Goal: Task Accomplishment & Management: Manage account settings

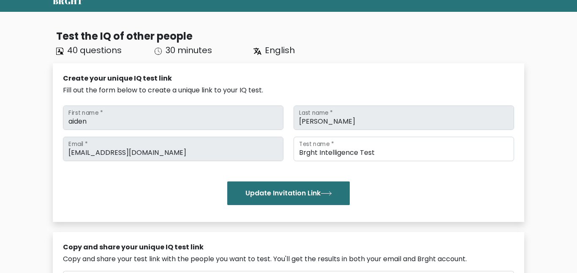
scroll to position [37, 0]
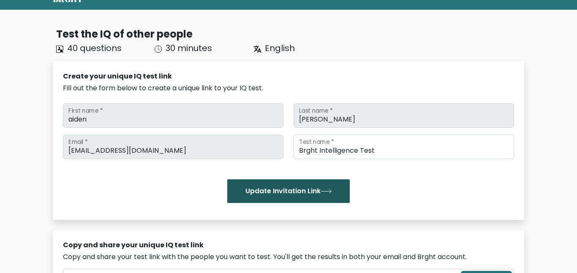
click at [264, 185] on button "Update Invitation Link" at bounding box center [288, 192] width 123 height 24
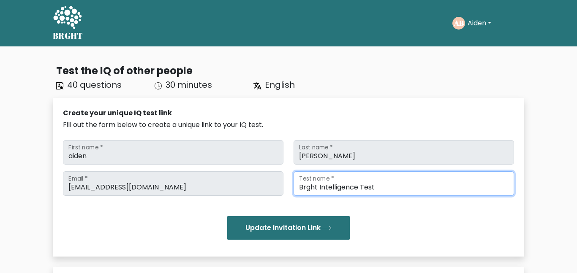
click at [376, 186] on input "Brght Intelligence Test" at bounding box center [404, 184] width 221 height 25
click at [305, 187] on input "Brght Intelligence Test" at bounding box center [404, 184] width 221 height 25
type input "Bright Intelligence Test"
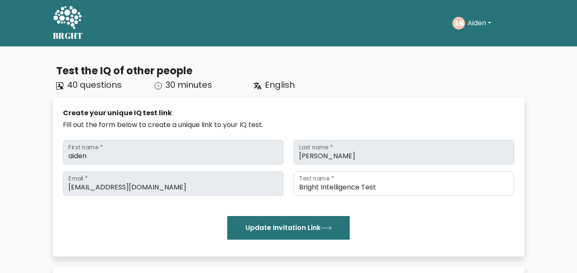
click at [336, 200] on div "aiden.bur29@elkinsdistrict.org Email * Bright Intelligence Test Test name * Upd…" at bounding box center [288, 206] width 451 height 68
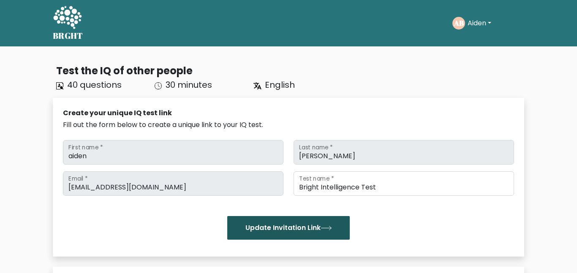
click at [294, 225] on button "Update Invitation Link" at bounding box center [288, 228] width 123 height 24
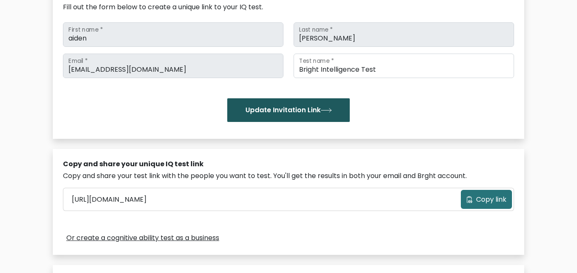
scroll to position [199, 0]
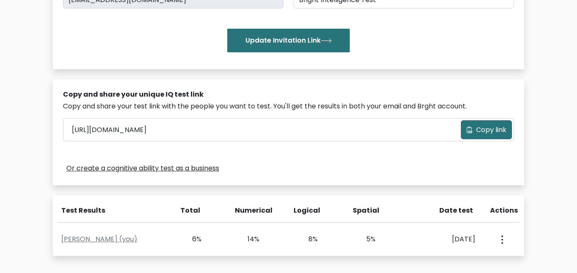
scroll to position [187, 0]
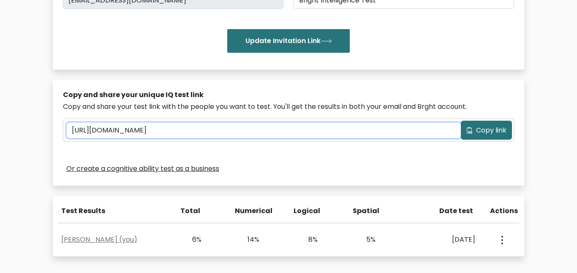
click at [108, 132] on input "[URL][DOMAIN_NAME]" at bounding box center [264, 130] width 394 height 15
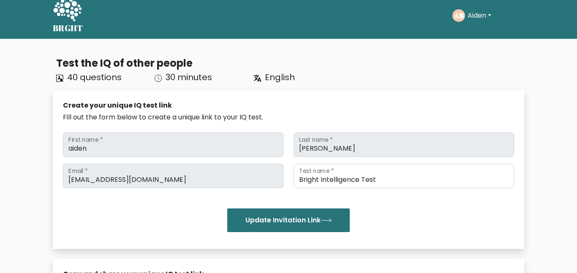
scroll to position [0, 0]
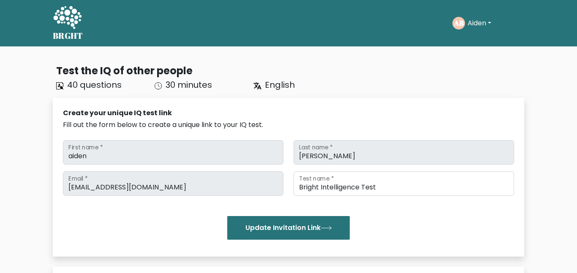
click at [480, 25] on button "Aiden" at bounding box center [479, 23] width 29 height 11
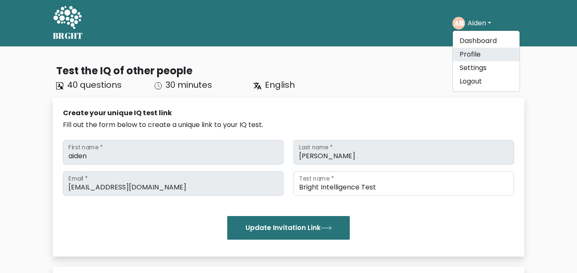
click at [470, 51] on link "Profile" at bounding box center [486, 55] width 67 height 14
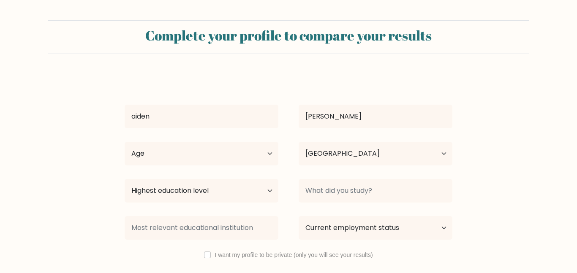
select select "US"
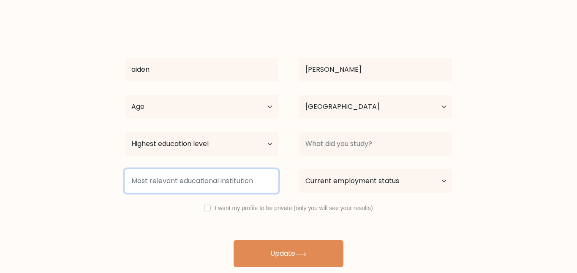
click at [232, 184] on input at bounding box center [202, 181] width 154 height 24
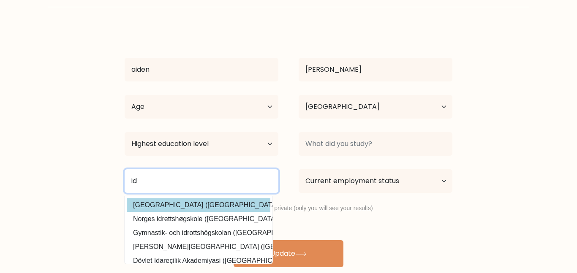
type input "i"
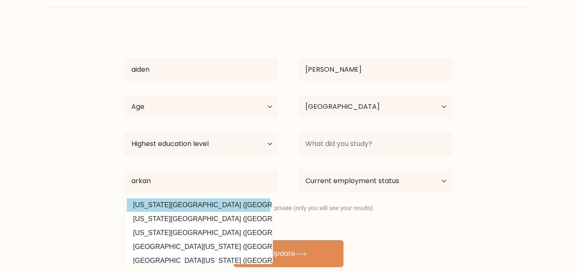
click at [178, 204] on option "Arkansas Baptist College (United States)" at bounding box center [199, 206] width 144 height 14
type input "Arkansas Baptist College"
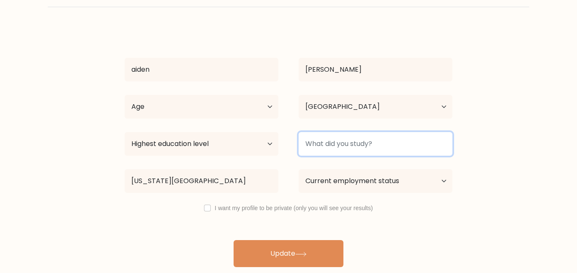
click at [326, 151] on input at bounding box center [376, 144] width 154 height 24
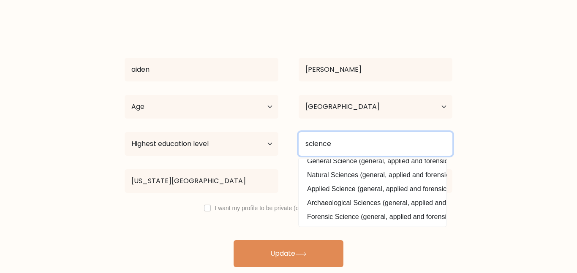
scroll to position [76, 0]
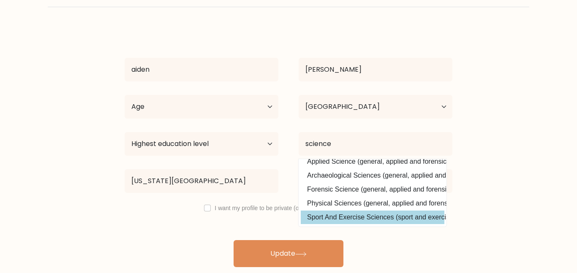
click at [351, 214] on option "Sport And Exercise Sciences (sport and exercise sciences)" at bounding box center [373, 218] width 144 height 14
type input "Sport And Exercise Sciences"
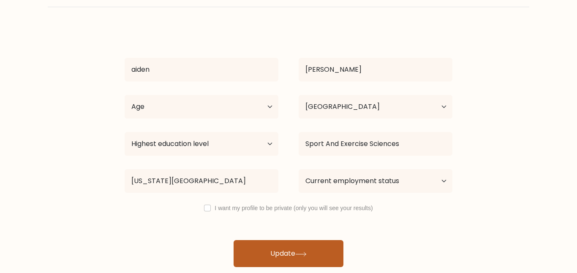
click at [316, 251] on button "Update" at bounding box center [289, 253] width 110 height 27
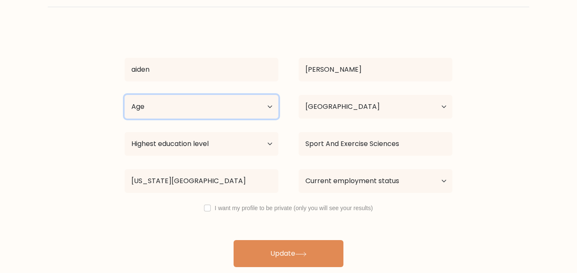
click at [161, 109] on select "Age Under 18 years old 18-24 years old 25-34 years old 35-44 years old 45-54 ye…" at bounding box center [202, 107] width 154 height 24
select select "min_18"
click at [125, 95] on select "Age Under 18 years old 18-24 years old 25-34 years old 35-44 years old 45-54 ye…" at bounding box center [202, 107] width 154 height 24
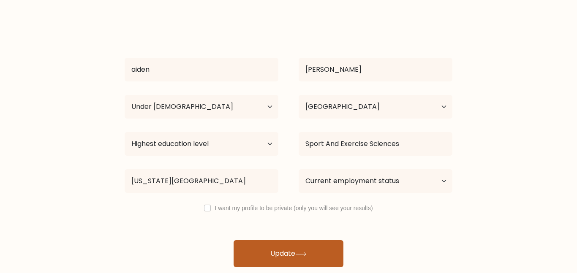
click at [277, 255] on button "Update" at bounding box center [289, 253] width 110 height 27
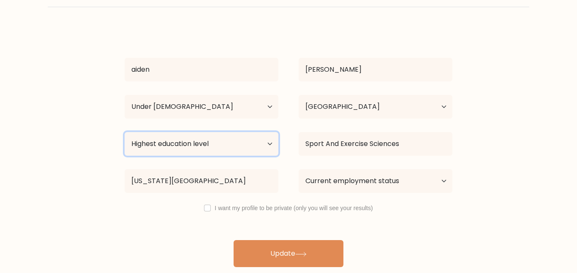
click at [207, 144] on select "Highest education level No schooling Primary Lower Secondary Upper Secondary Oc…" at bounding box center [202, 144] width 154 height 24
click at [125, 132] on select "Highest education level No schooling Primary Lower Secondary Upper Secondary Oc…" at bounding box center [202, 144] width 154 height 24
click at [222, 154] on select "Highest education level No schooling Primary Lower Secondary Upper Secondary Oc…" at bounding box center [202, 144] width 154 height 24
select select "lower_secondary"
click at [125, 132] on select "Highest education level No schooling Primary Lower Secondary Upper Secondary Oc…" at bounding box center [202, 144] width 154 height 24
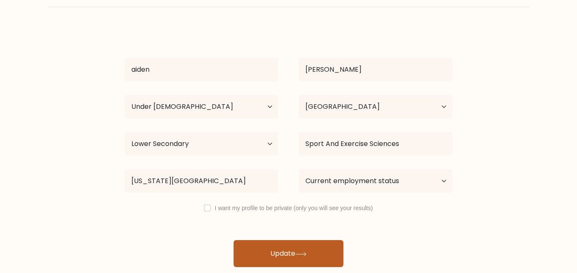
click at [305, 260] on button "Update" at bounding box center [289, 253] width 110 height 27
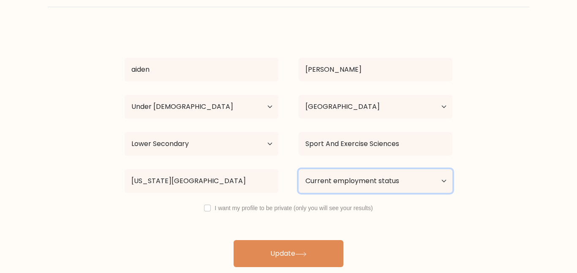
click at [368, 183] on select "Current employment status Employed Student Retired Other / prefer not to answer" at bounding box center [376, 181] width 154 height 24
select select "student"
click at [299, 169] on select "Current employment status Employed Student Retired Other / prefer not to answer" at bounding box center [376, 181] width 154 height 24
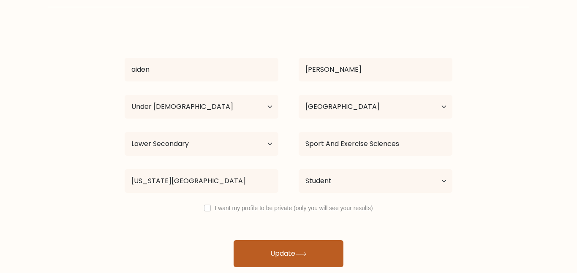
click at [302, 254] on icon at bounding box center [300, 254] width 11 height 5
